Goal: Use online tool/utility: Use online tool/utility

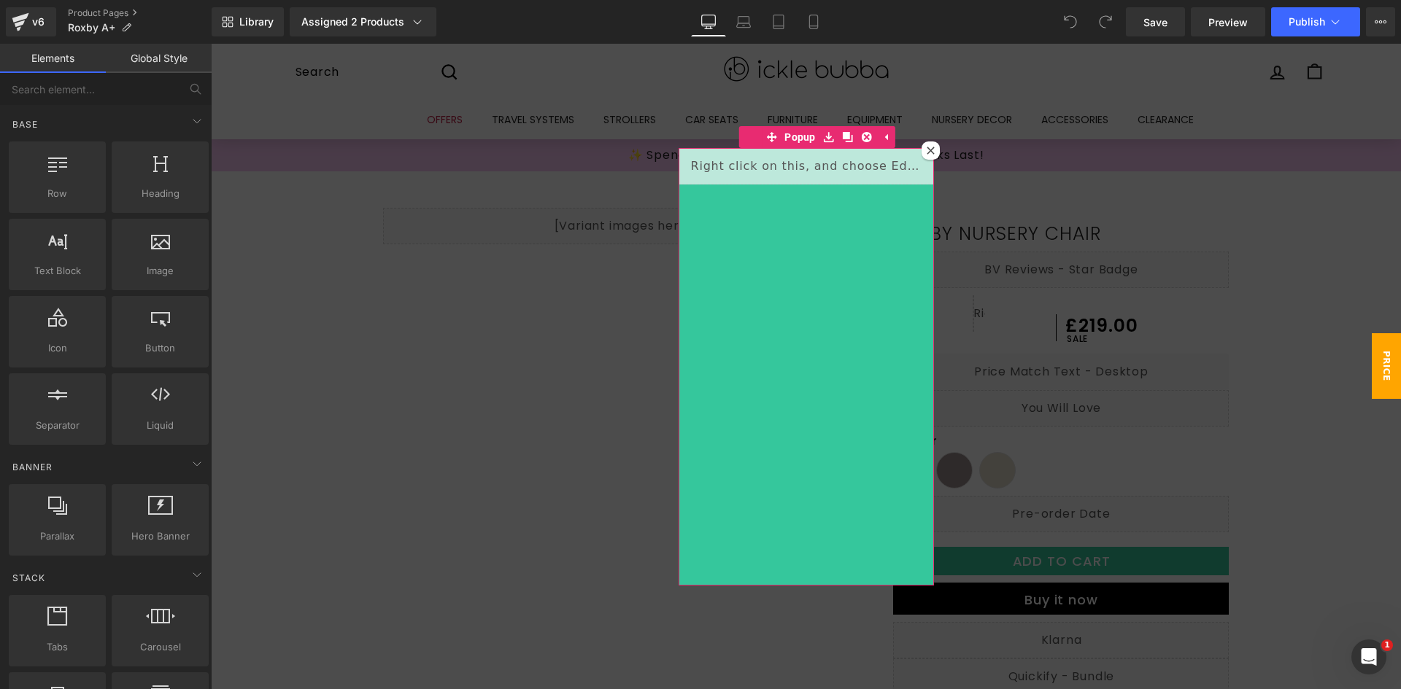
click at [927, 149] on icon at bounding box center [930, 150] width 7 height 7
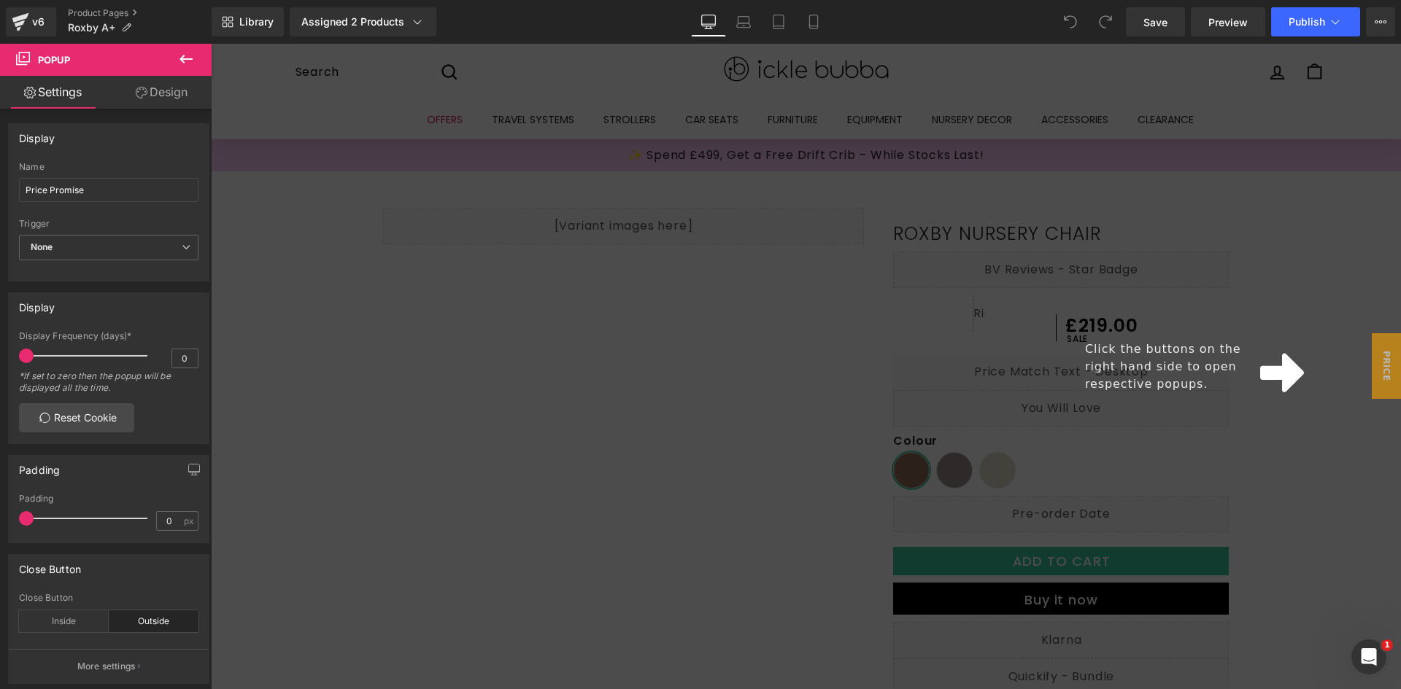
click at [1298, 438] on div "Click the buttons on the right hand side to open respective popups." at bounding box center [806, 367] width 1190 height 646
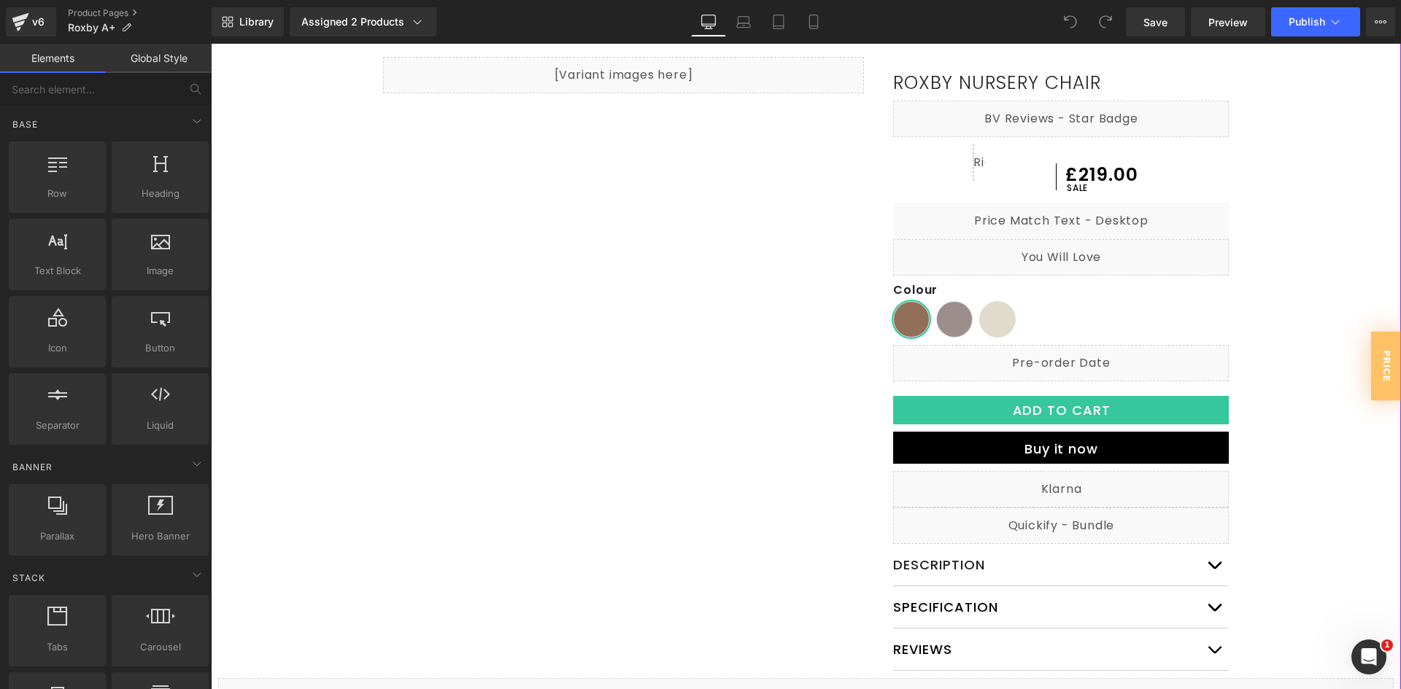
scroll to position [292, 0]
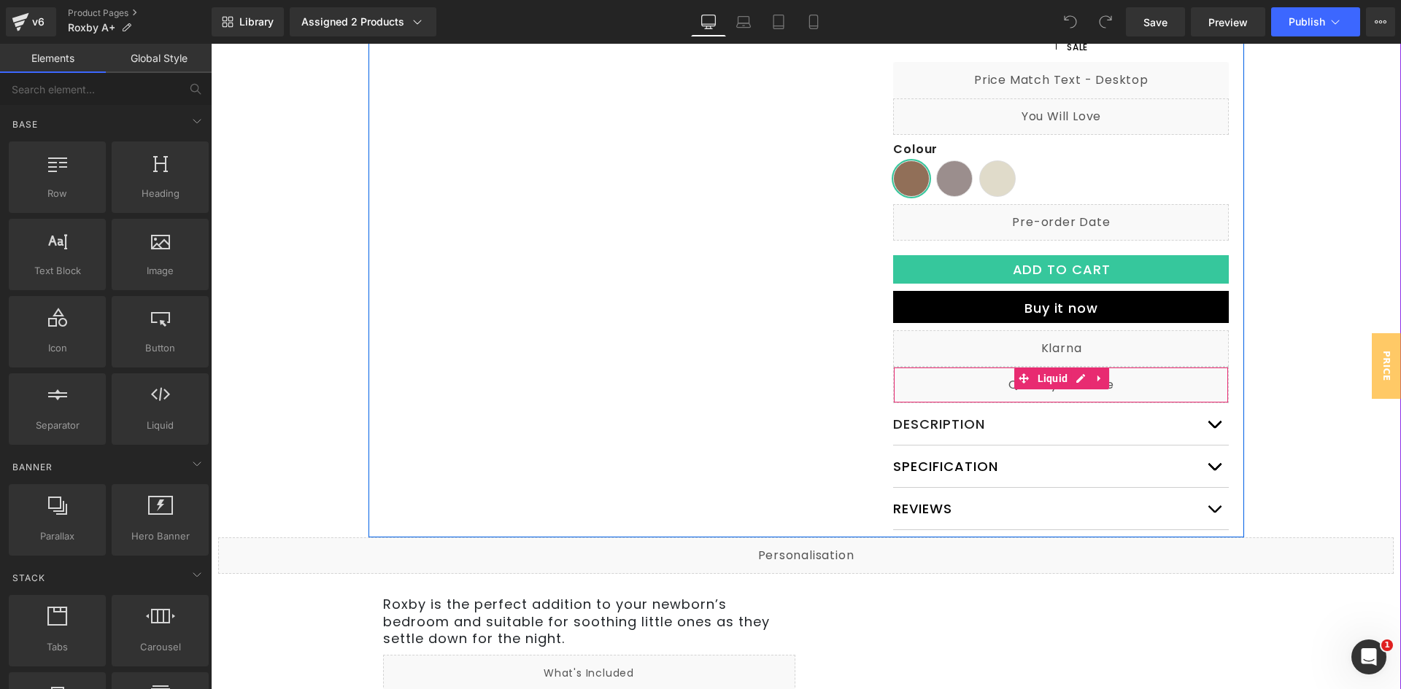
click at [1150, 378] on div "Liquid" at bounding box center [1061, 385] width 336 height 36
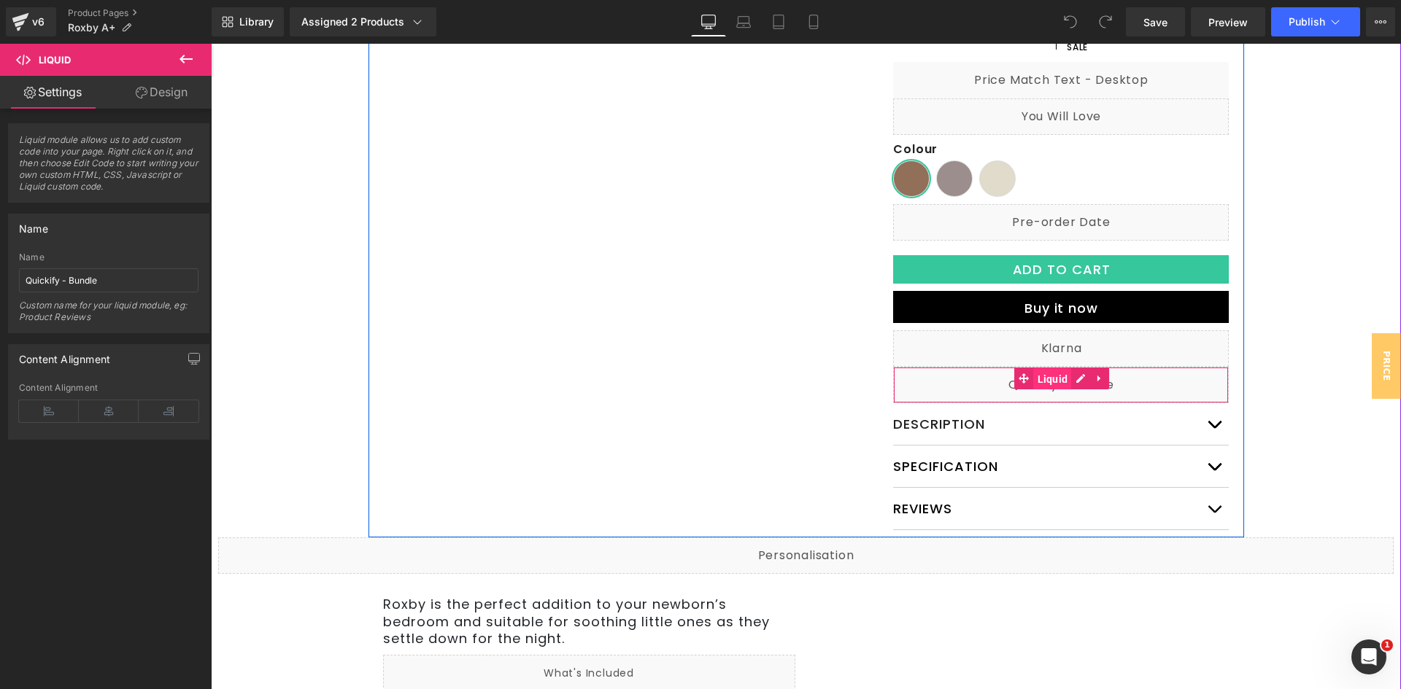
click at [1034, 378] on span "Liquid" at bounding box center [1053, 379] width 38 height 22
click at [1077, 378] on div "Liquid" at bounding box center [1061, 385] width 336 height 36
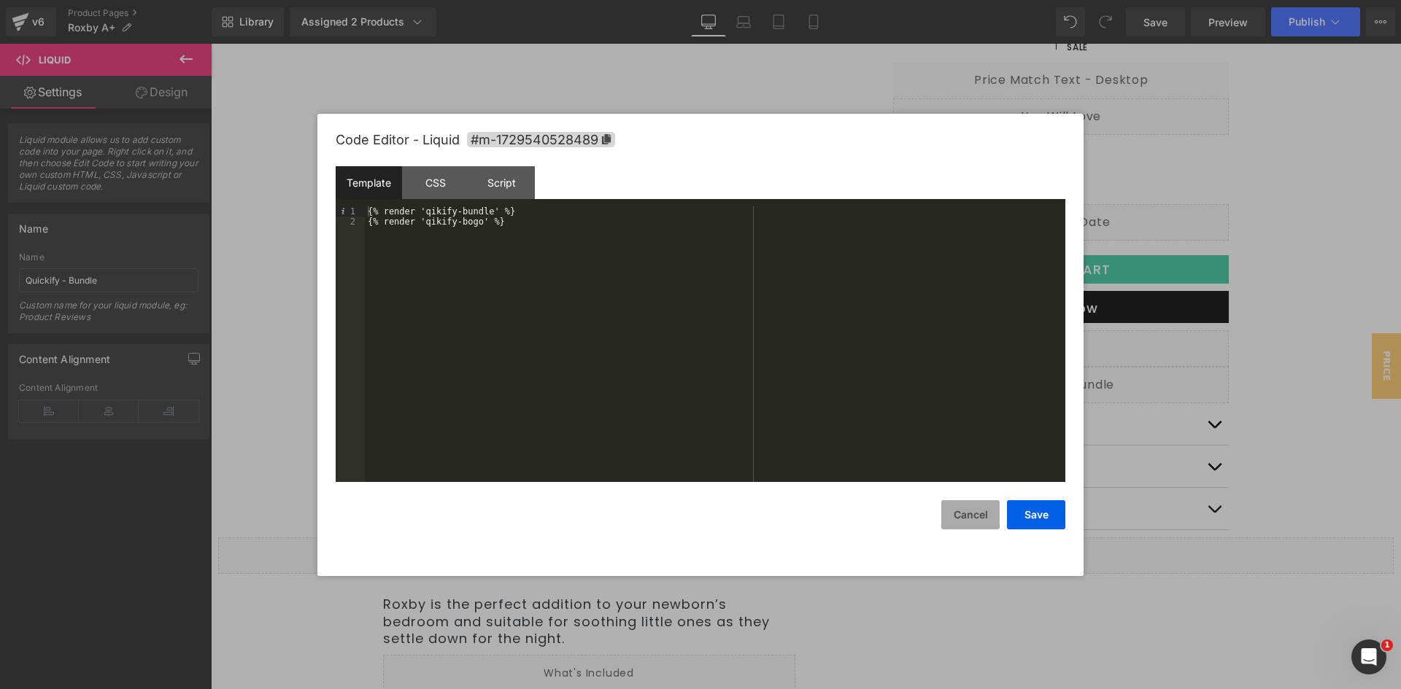
drag, startPoint x: 986, startPoint y: 511, endPoint x: 784, endPoint y: 444, distance: 212.9
click at [986, 511] on button "Cancel" at bounding box center [970, 514] width 58 height 29
